Goal: Check status: Check status

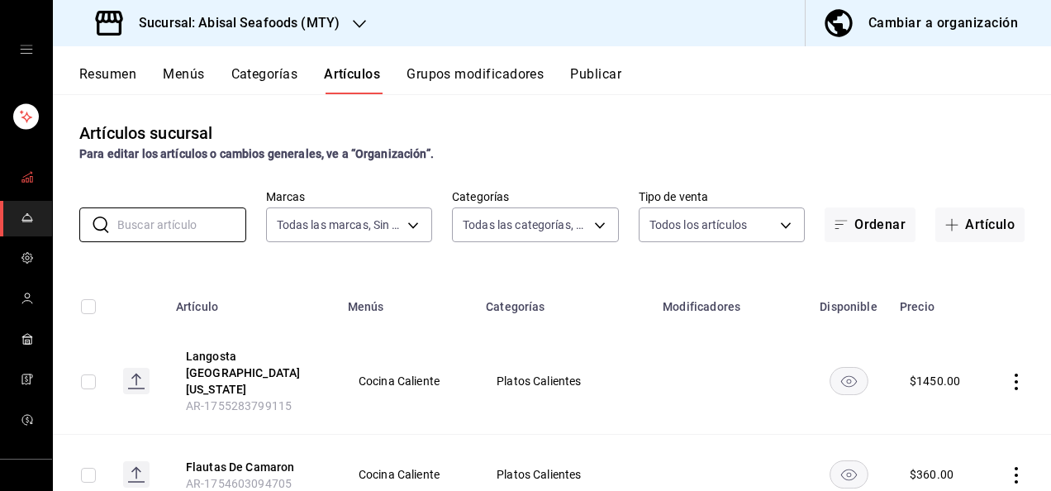
click at [37, 175] on link "mailbox folders" at bounding box center [26, 178] width 52 height 36
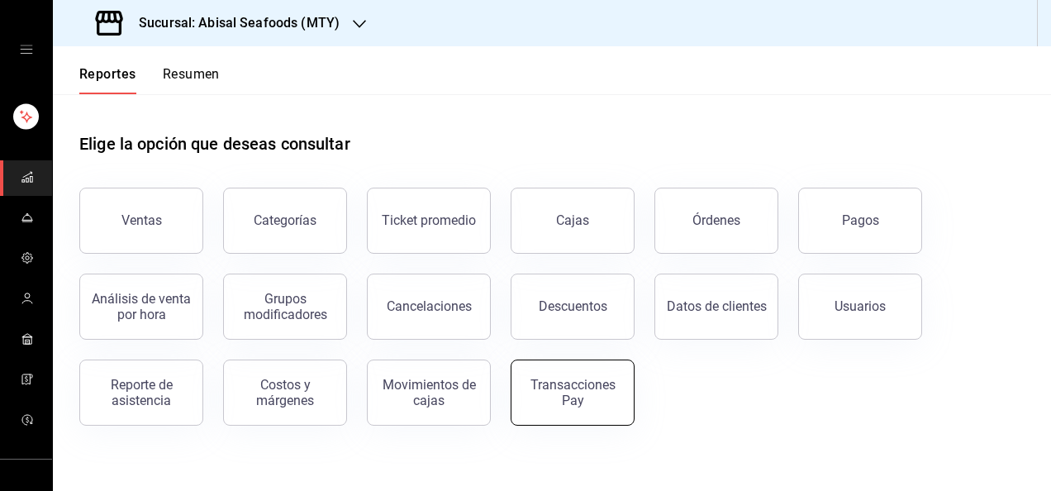
click at [598, 407] on button "Transacciones Pay" at bounding box center [572, 392] width 124 height 66
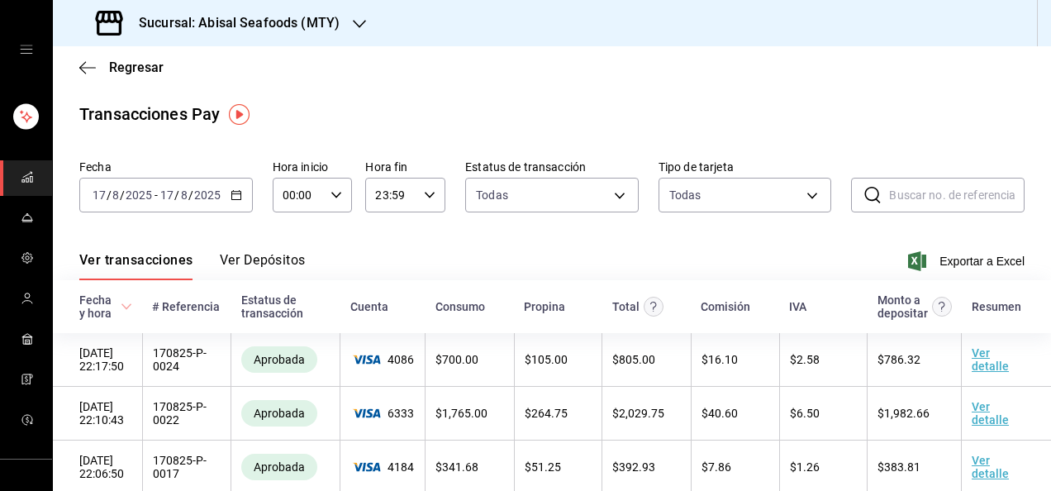
click at [233, 196] on icon "button" at bounding box center [236, 195] width 12 height 12
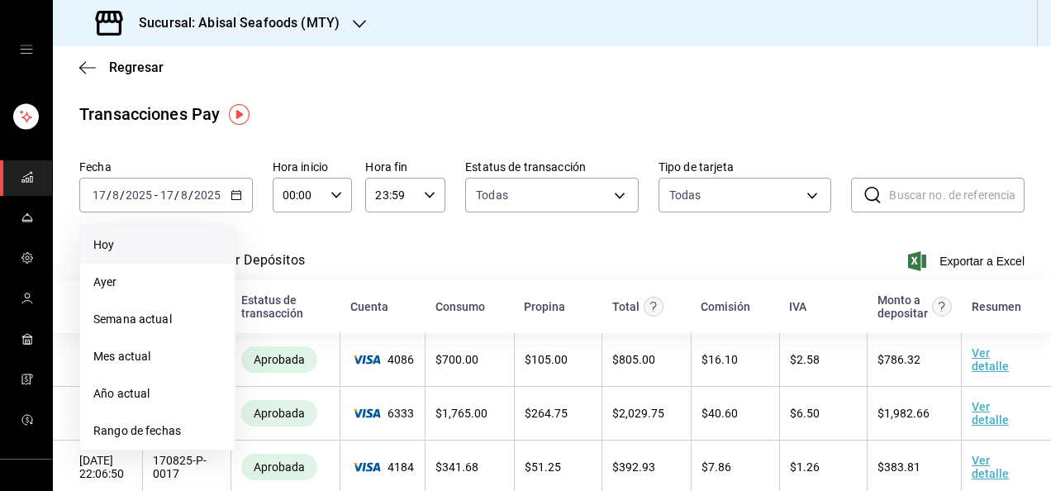
click at [185, 248] on span "Hoy" at bounding box center [157, 244] width 128 height 17
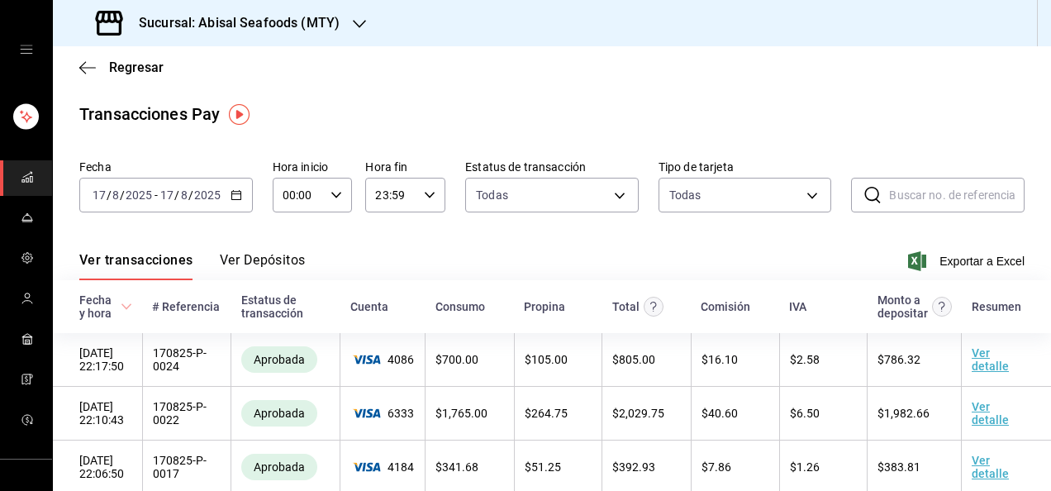
click at [231, 197] on \(Stroke\) "button" at bounding box center [236, 195] width 10 height 9
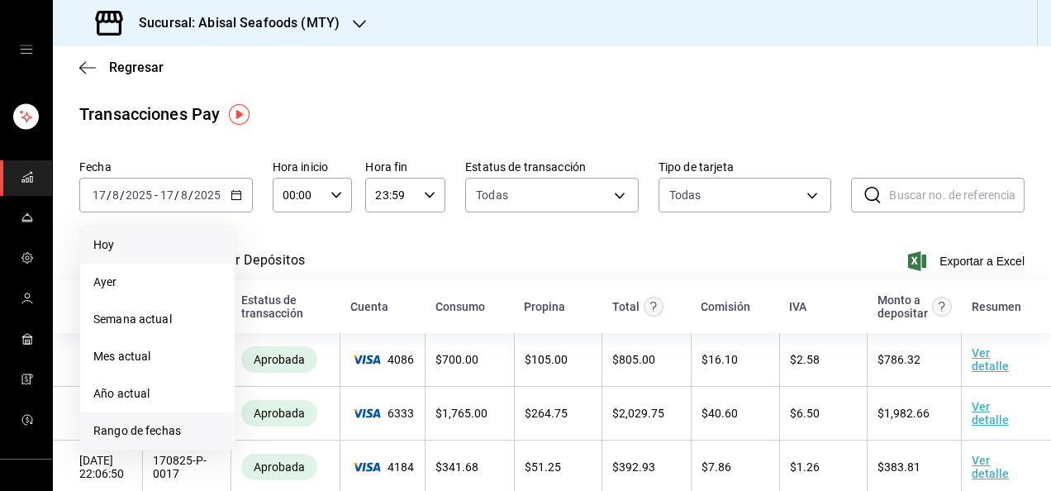
click at [140, 434] on span "Rango de fechas" at bounding box center [157, 430] width 128 height 17
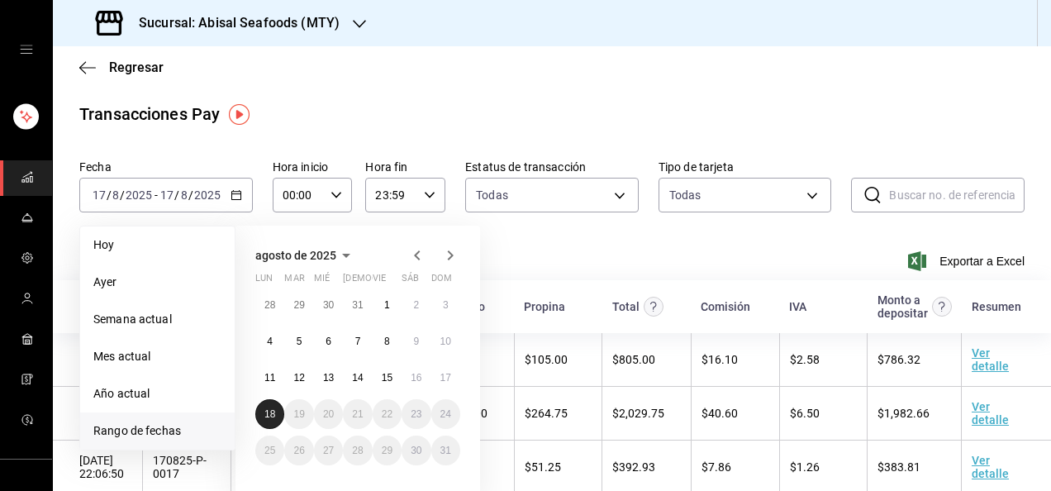
click at [258, 416] on button "18" at bounding box center [269, 414] width 29 height 30
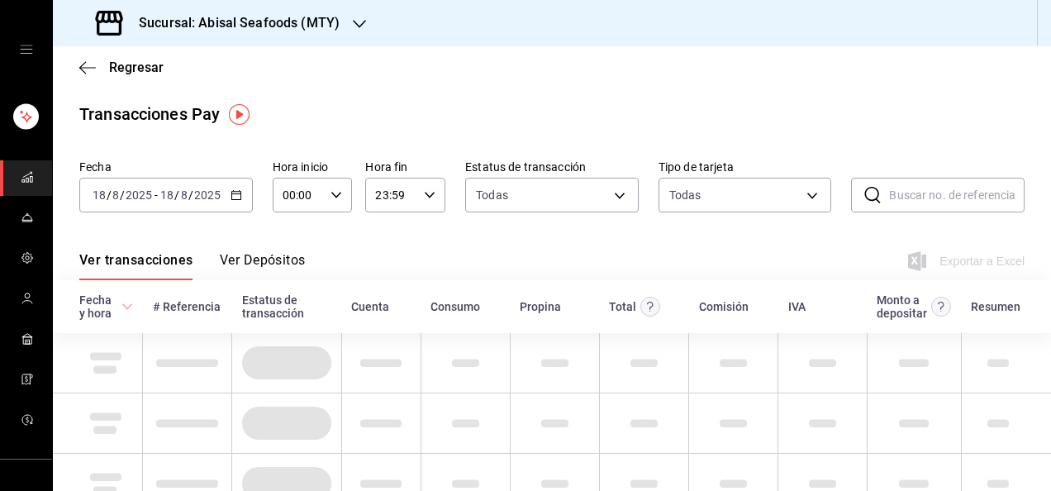
click at [258, 416] on span at bounding box center [286, 422] width 88 height 33
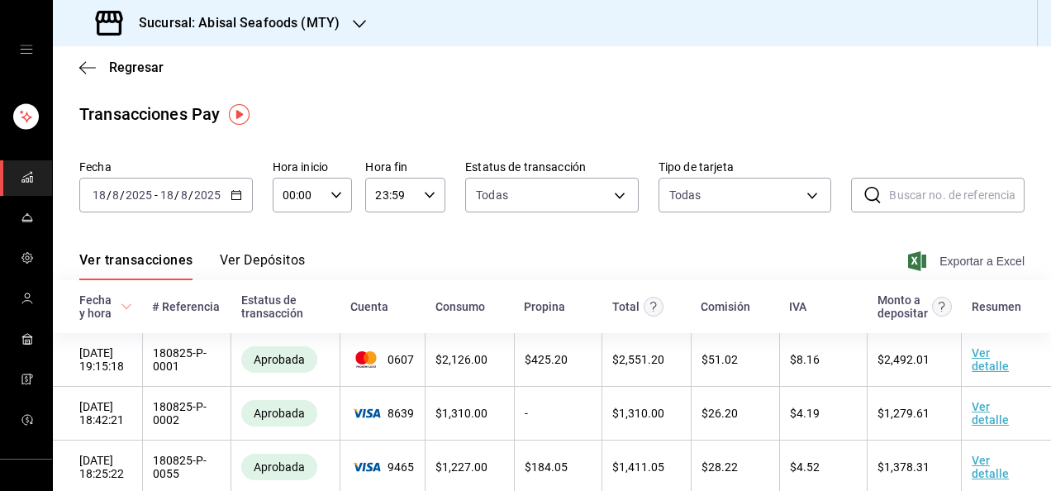
click at [908, 262] on icon "button" at bounding box center [917, 261] width 18 height 20
